Goal: Task Accomplishment & Management: Manage account settings

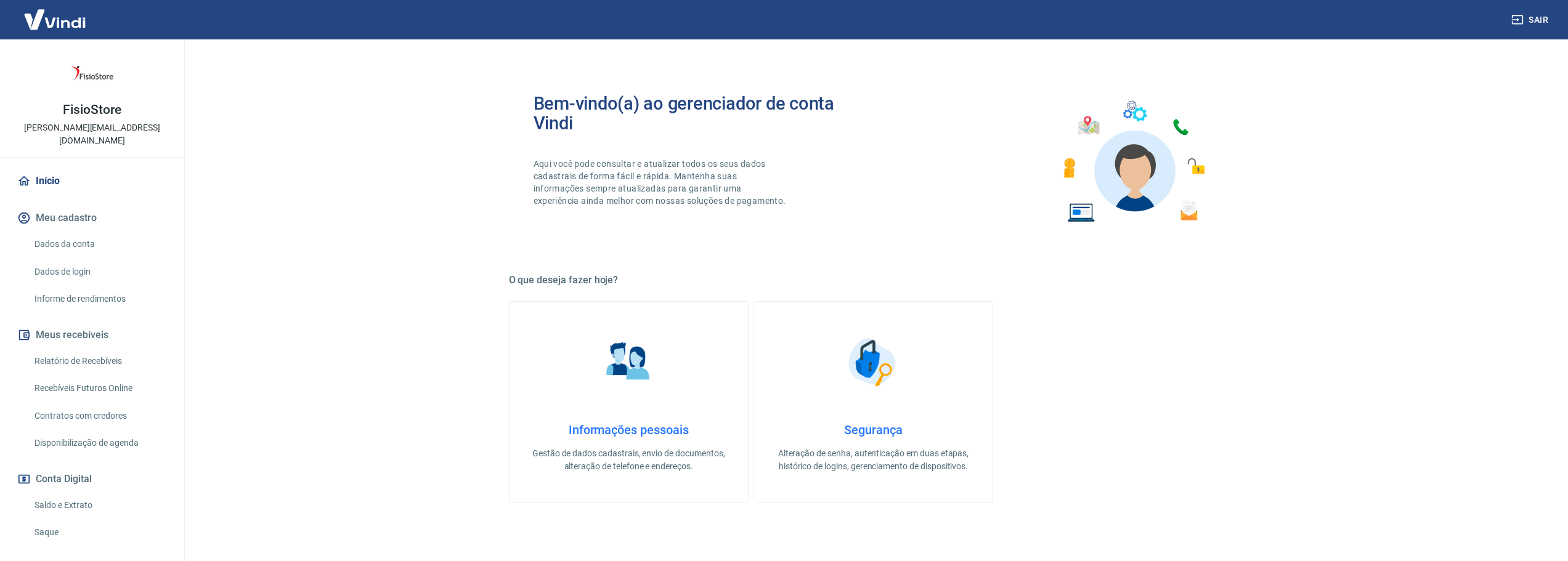
click at [60, 492] on link "Saldo e Extrato" at bounding box center [99, 505] width 140 height 25
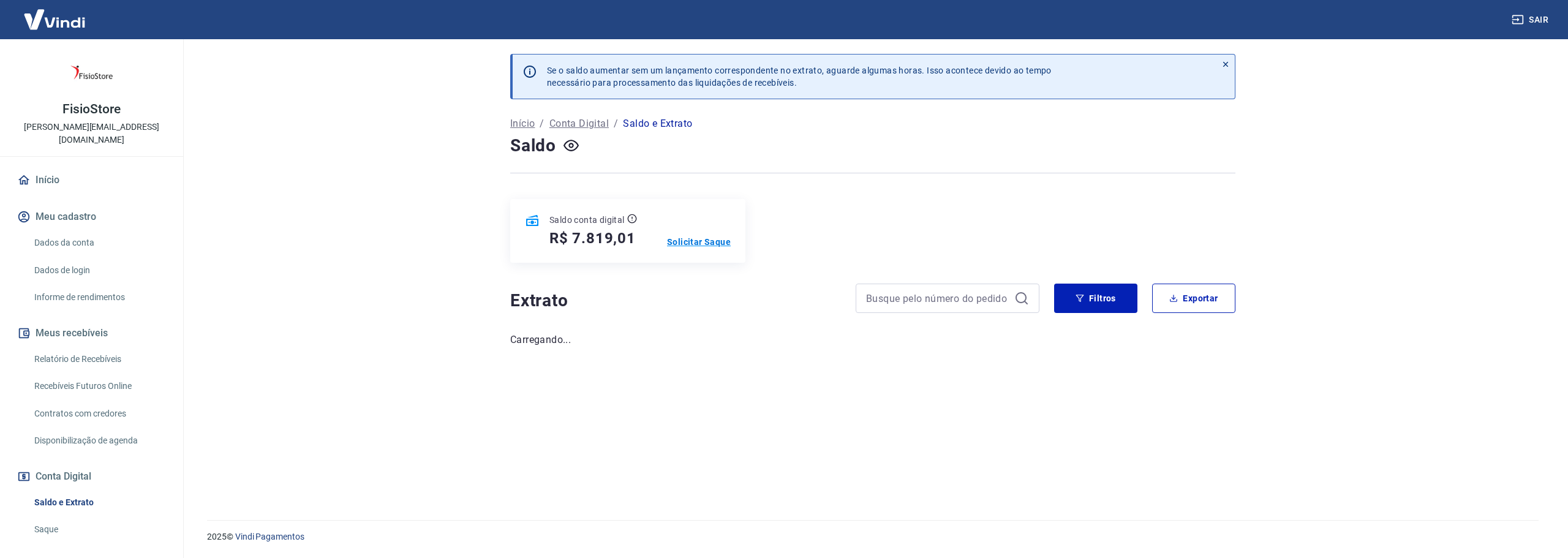
click at [703, 247] on p "Solicitar Saque" at bounding box center [698, 243] width 64 height 13
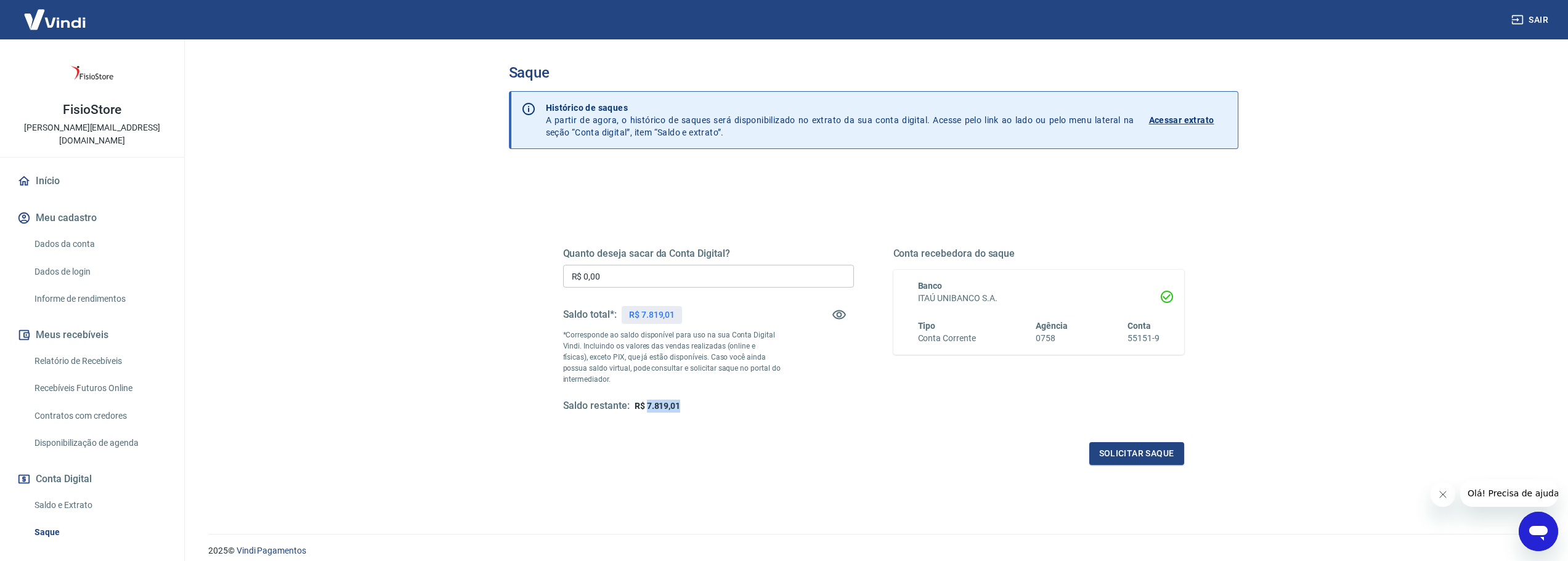
drag, startPoint x: 648, startPoint y: 406, endPoint x: 695, endPoint y: 406, distance: 47.0
click at [695, 406] on div "Saldo restante: R$ 7.819,01" at bounding box center [708, 406] width 290 height 13
copy span "7.819,01"
click at [641, 288] on div "Quanto deseja sacar da Conta Digital? R$ 0,00 ​ Saldo total*: R$ 7.819,01 *Corr…" at bounding box center [708, 330] width 290 height 165
click at [641, 277] on input "R$ 0,00" at bounding box center [708, 276] width 290 height 23
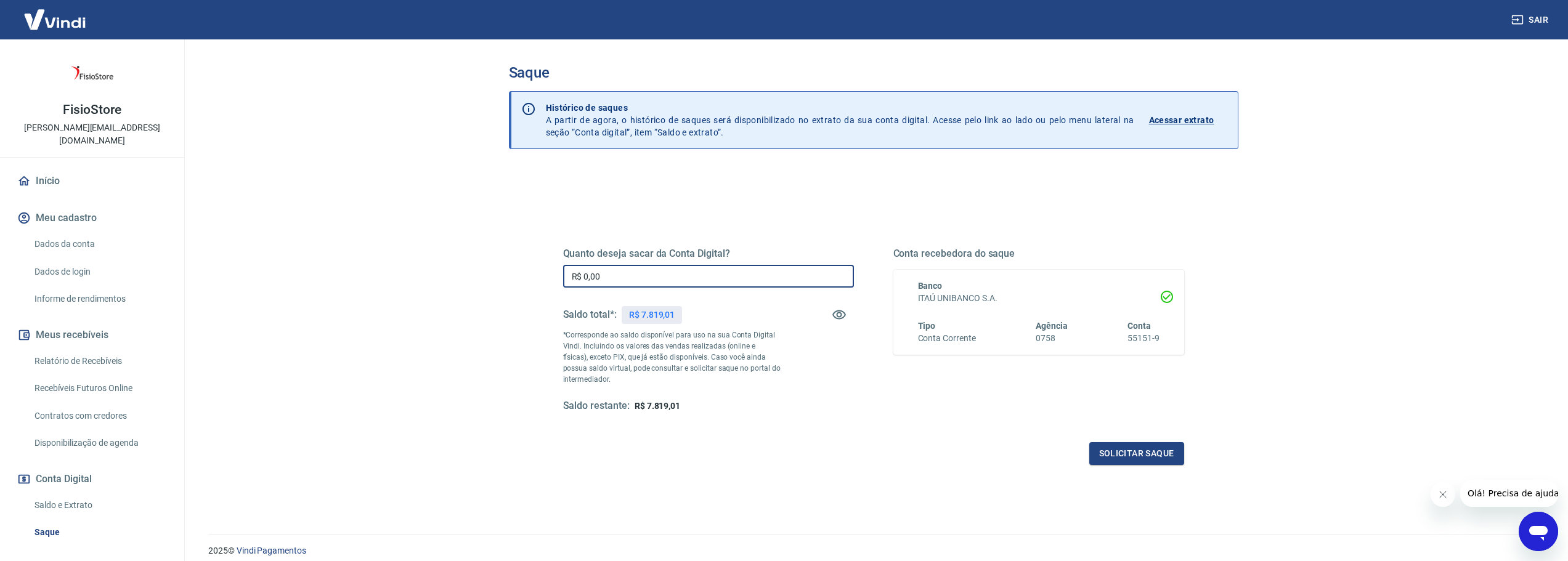
paste input "text"
drag, startPoint x: 641, startPoint y: 277, endPoint x: 412, endPoint y: 268, distance: 229.2
click at [411, 270] on main "Saque Histórico de saques A partir de agora, o histórico de saques será disponi…" at bounding box center [873, 300] width 1389 height 522
paste input "7.819,01"
type input "R$ 7.819,01"
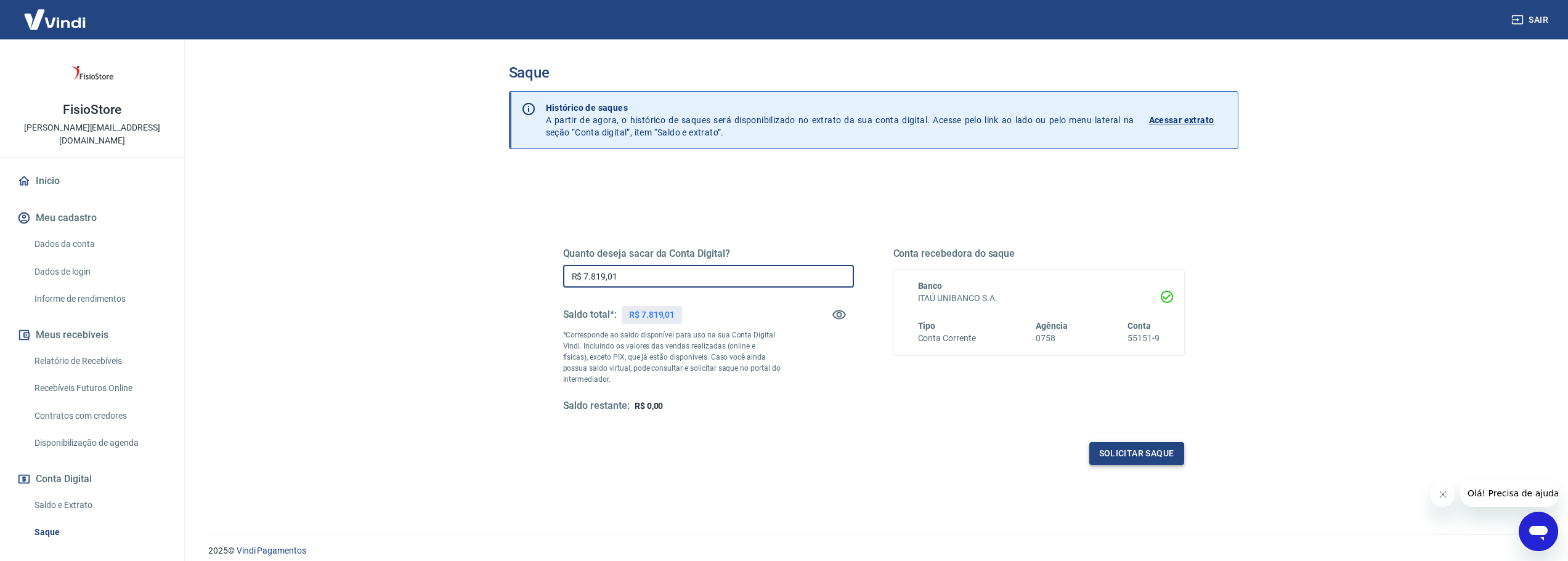
click at [1136, 457] on button "Solicitar saque" at bounding box center [1136, 453] width 95 height 23
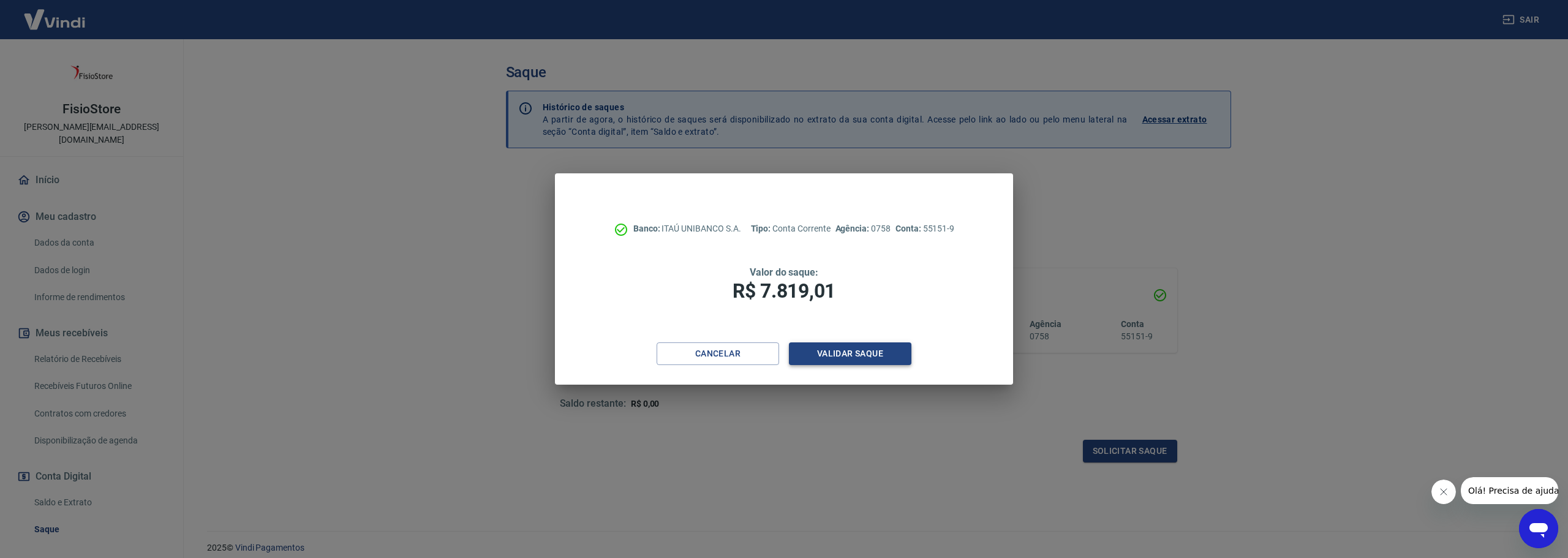
click at [865, 357] on button "Validar saque" at bounding box center [850, 353] width 122 height 23
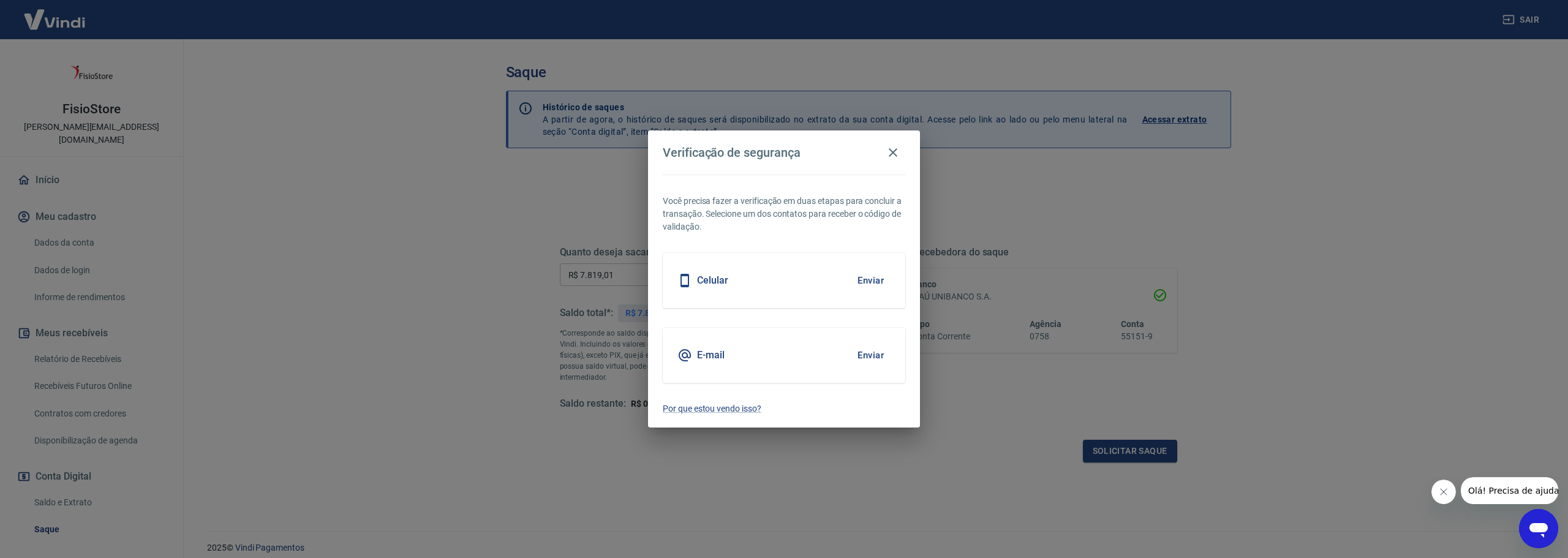
click at [818, 370] on div "E-mail Enviar" at bounding box center [784, 356] width 242 height 55
click at [881, 360] on button "Enviar" at bounding box center [870, 355] width 40 height 26
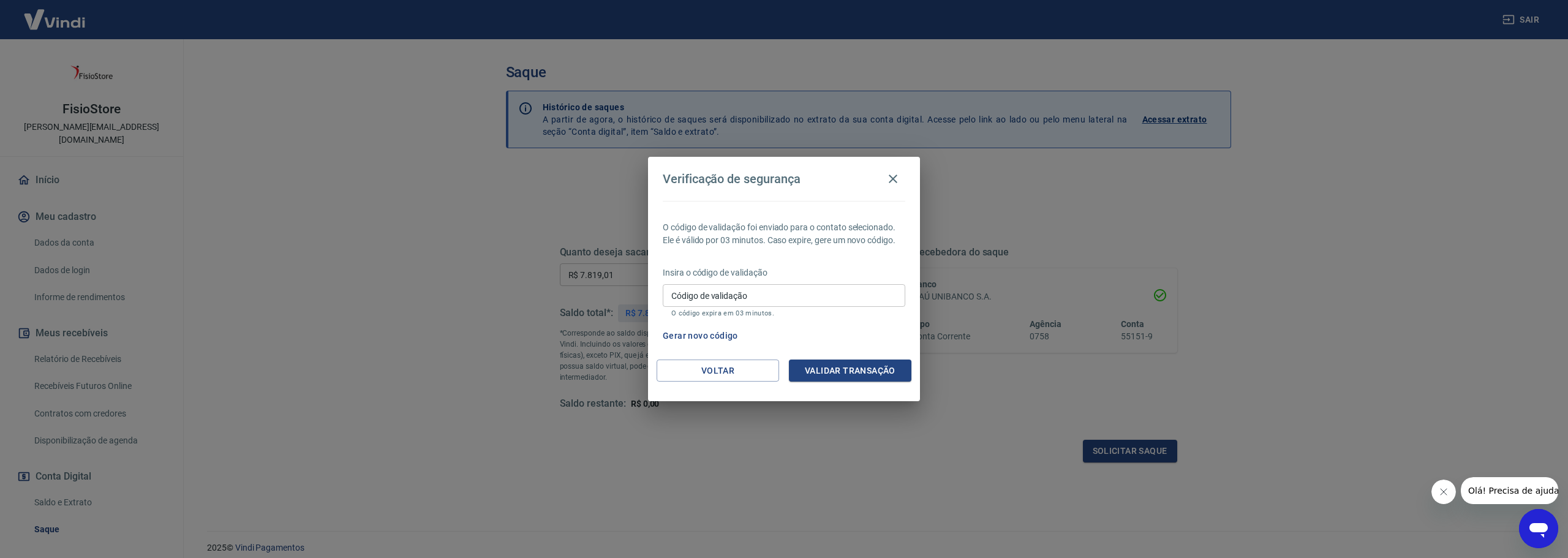
click at [802, 294] on input "Código de validação" at bounding box center [784, 295] width 242 height 23
paste input "539549"
type input "539549"
click at [859, 365] on button "Validar transação" at bounding box center [850, 370] width 122 height 23
click at [437, 211] on div "Verificação de segurança O código de validação foi enviado para o contato selec…" at bounding box center [784, 279] width 1568 height 558
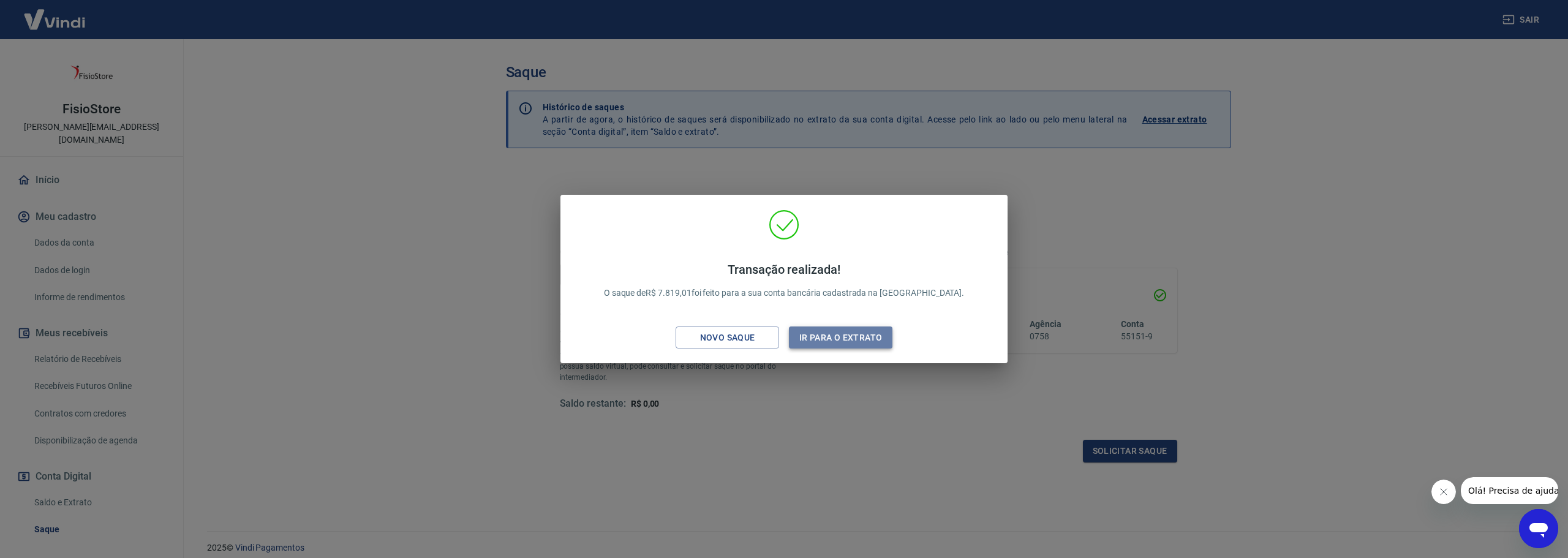
click at [832, 334] on button "Ir para o extrato" at bounding box center [841, 337] width 104 height 23
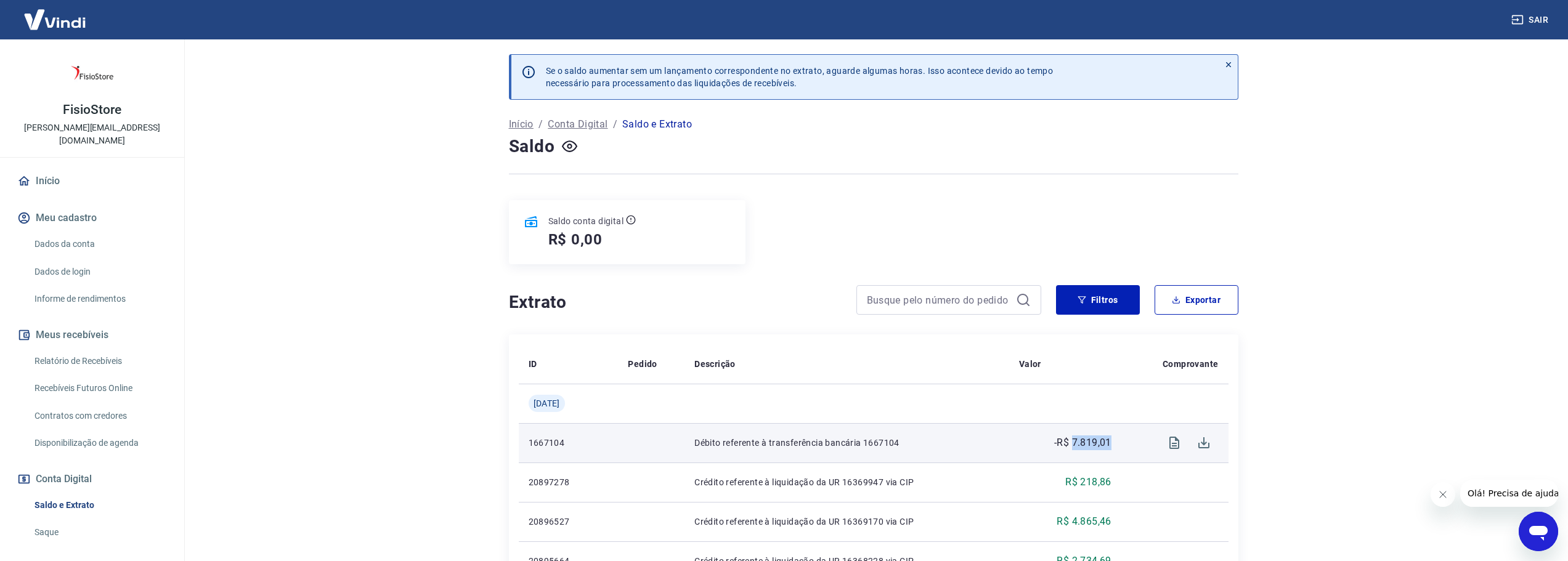
drag, startPoint x: 1113, startPoint y: 442, endPoint x: 1072, endPoint y: 446, distance: 41.2
click at [1072, 446] on td "-R$ 7.819,01" at bounding box center [1065, 443] width 112 height 39
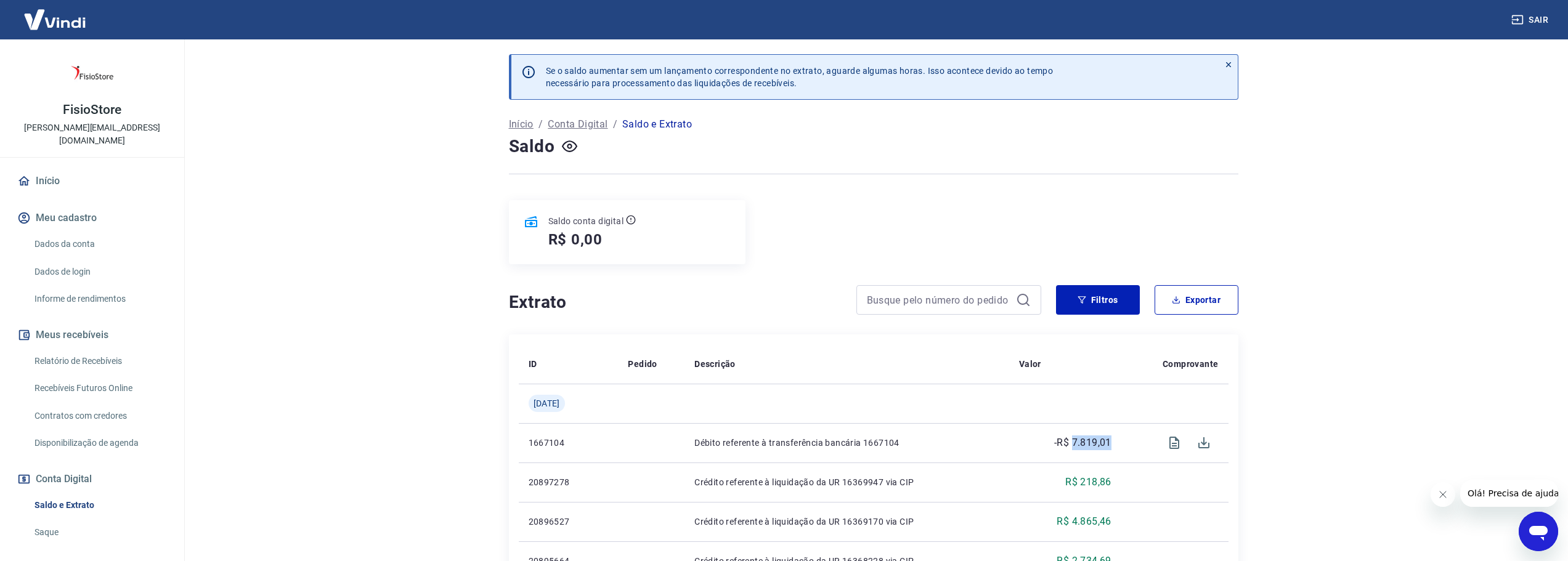
copy p "7.819,01"
click at [1402, 392] on main "Se o saldo aumentar sem um lançamento correspondente no extrato, aguarde alguma…" at bounding box center [873, 300] width 1389 height 522
